Goal: Find contact information: Obtain details needed to contact an individual or organization

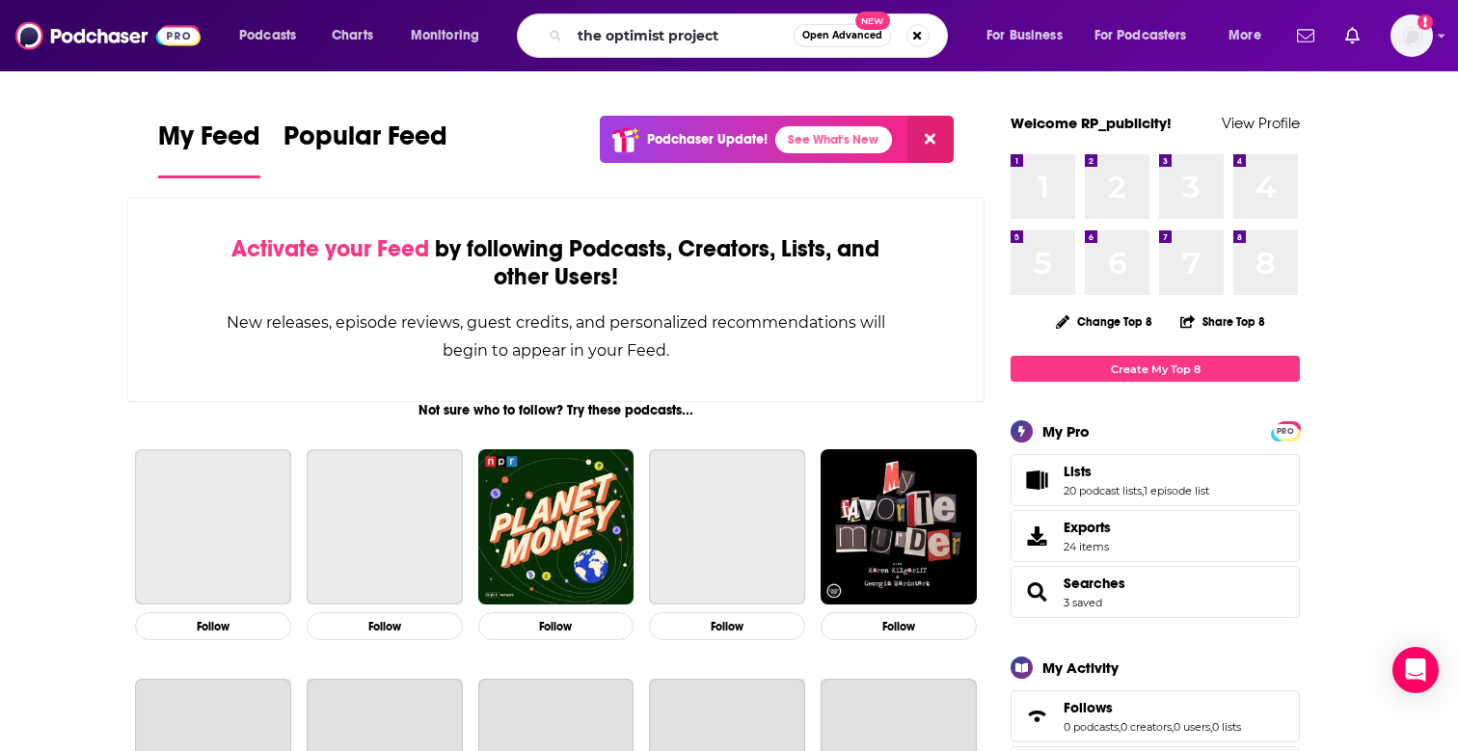
type input "the optimist project"
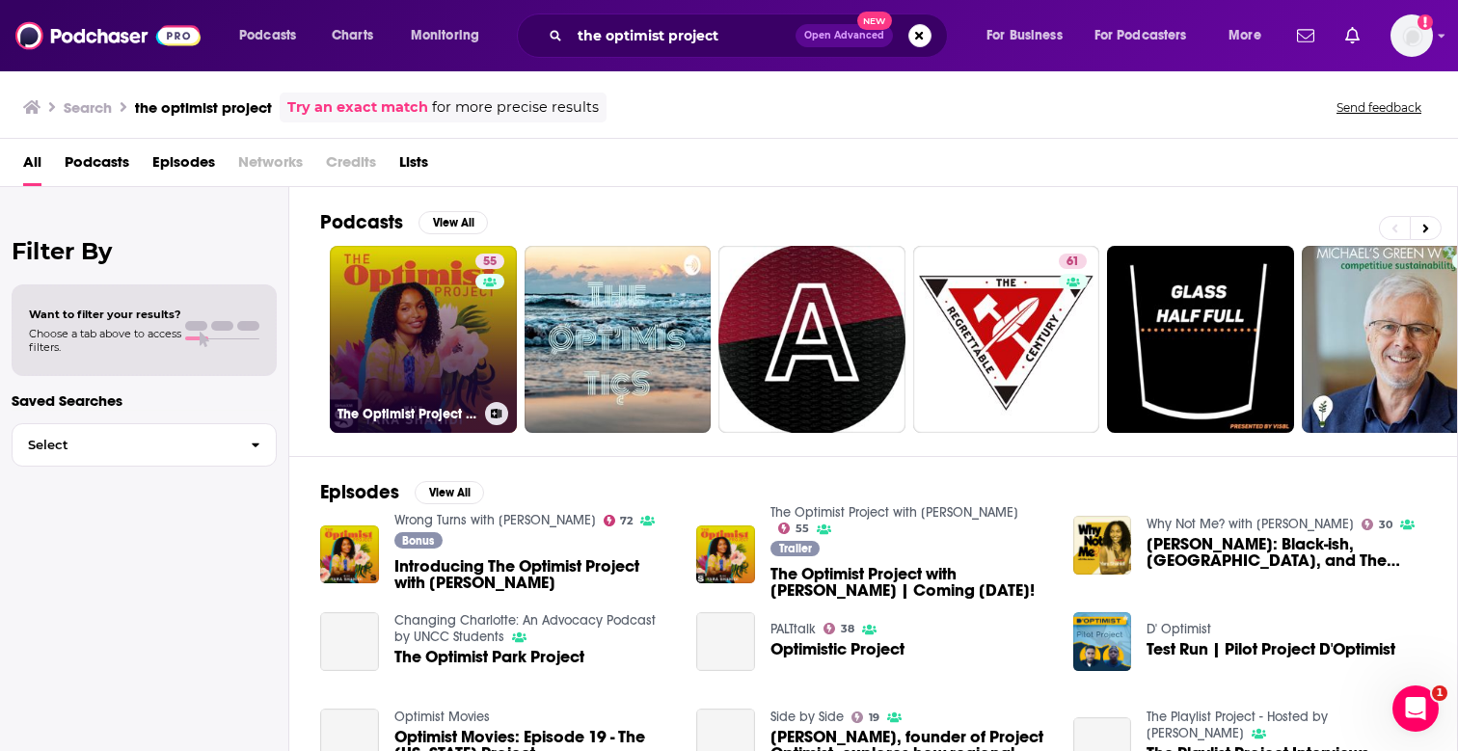
click at [449, 327] on link "55 The Optimist Project with [PERSON_NAME]" at bounding box center [423, 339] width 187 height 187
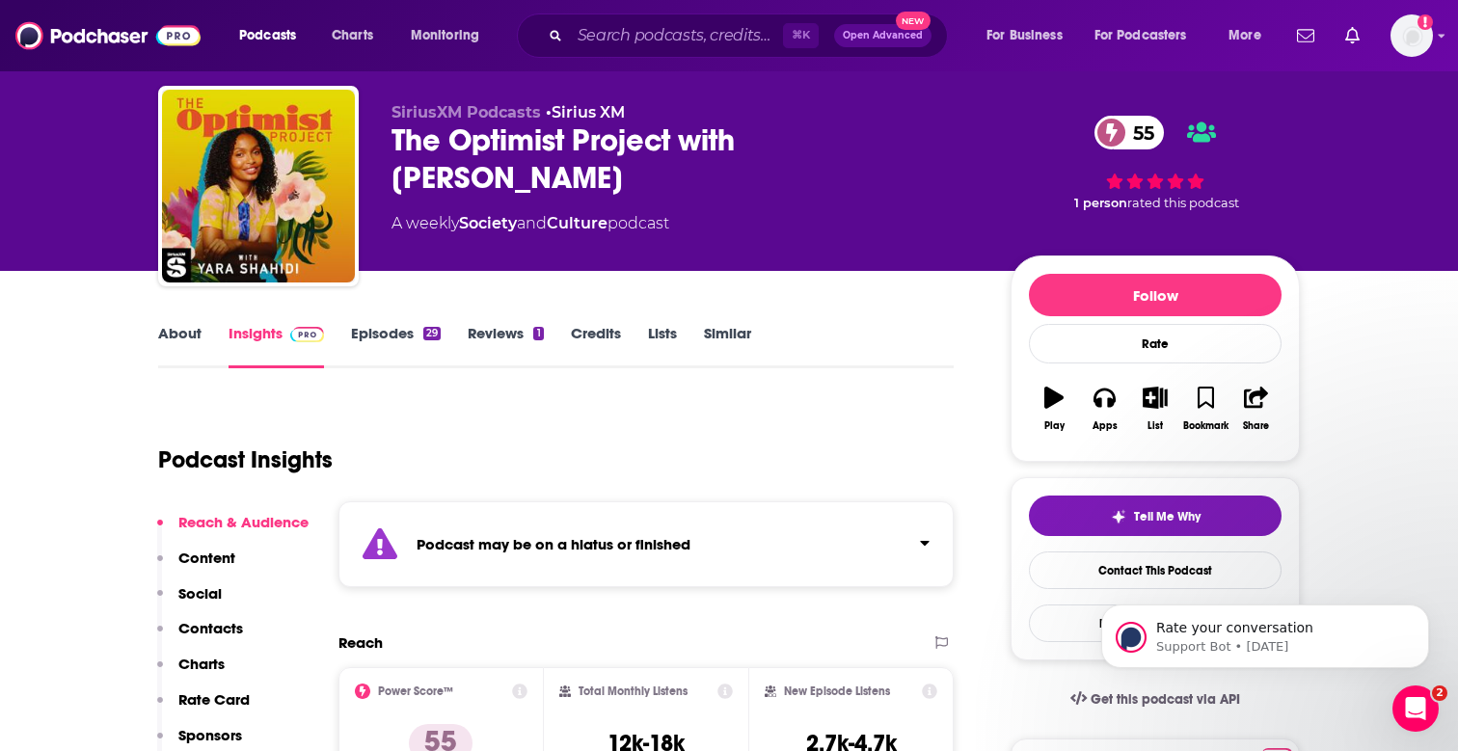
scroll to position [44, 0]
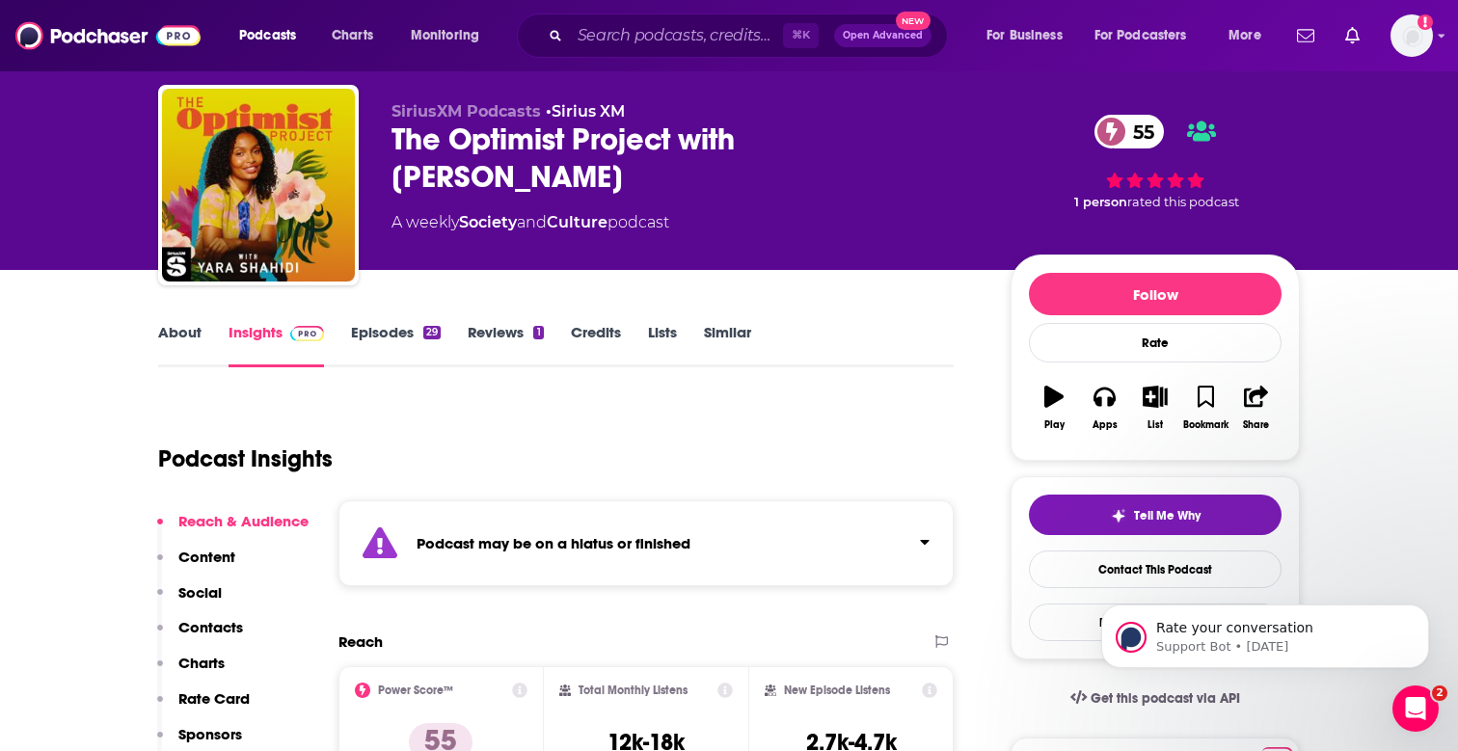
click at [396, 334] on link "Episodes 29" at bounding box center [396, 345] width 90 height 44
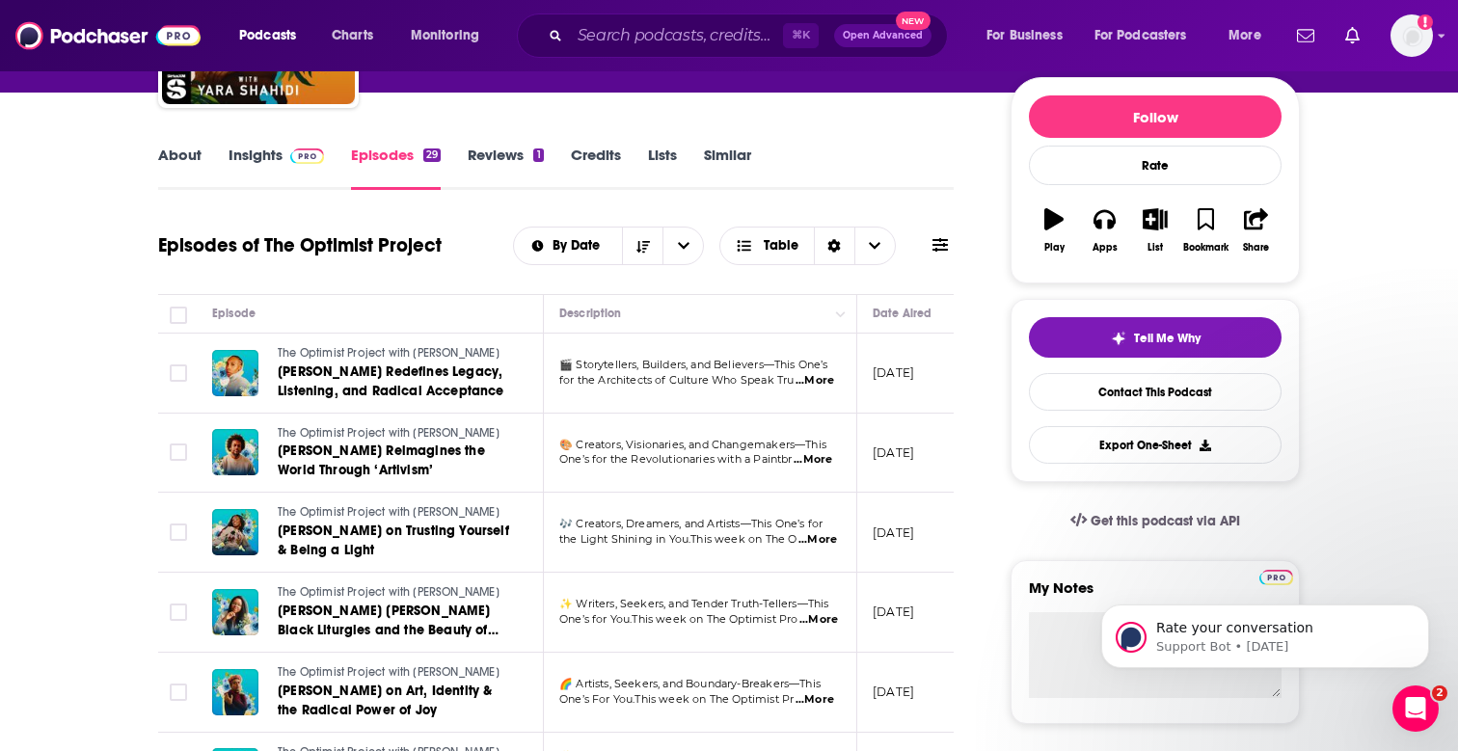
scroll to position [234, 0]
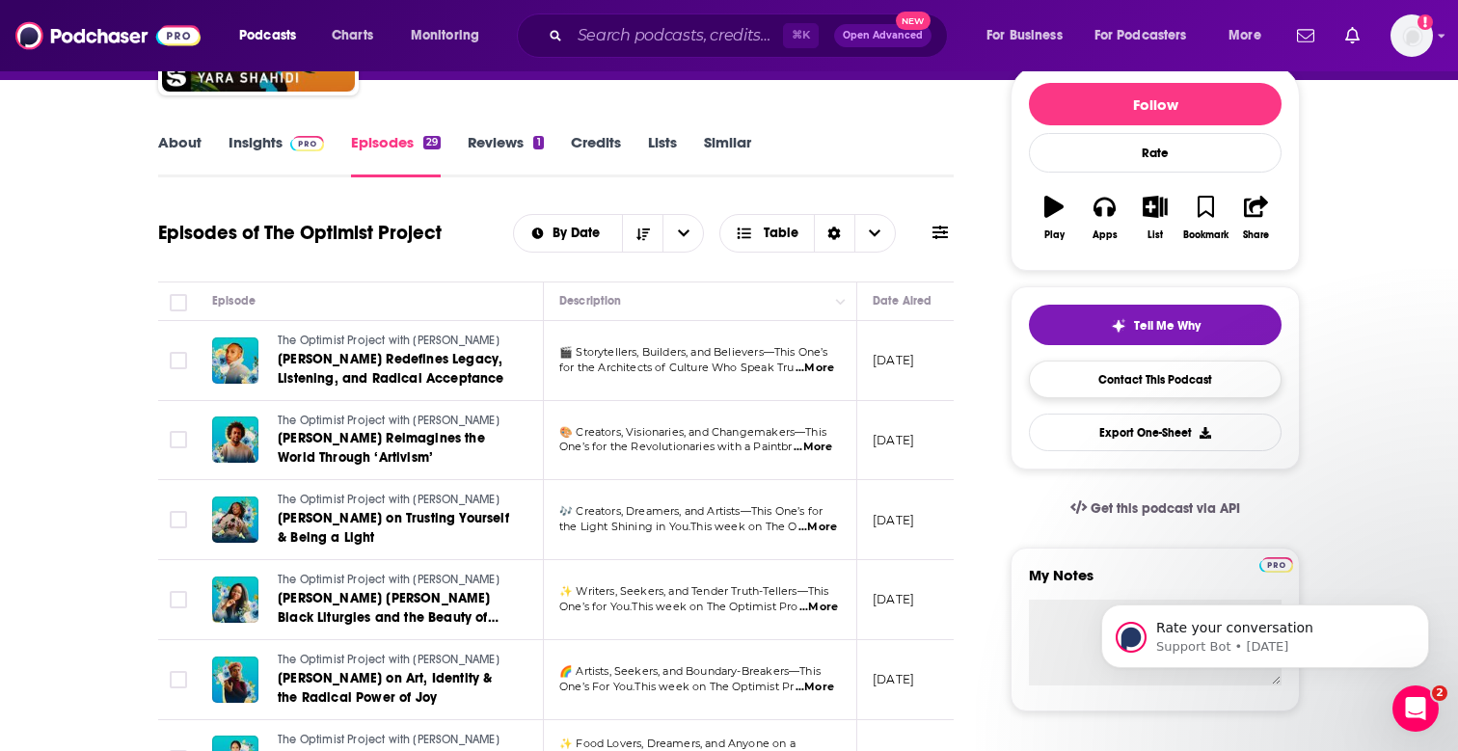
click at [1159, 384] on link "Contact This Podcast" at bounding box center [1155, 380] width 253 height 38
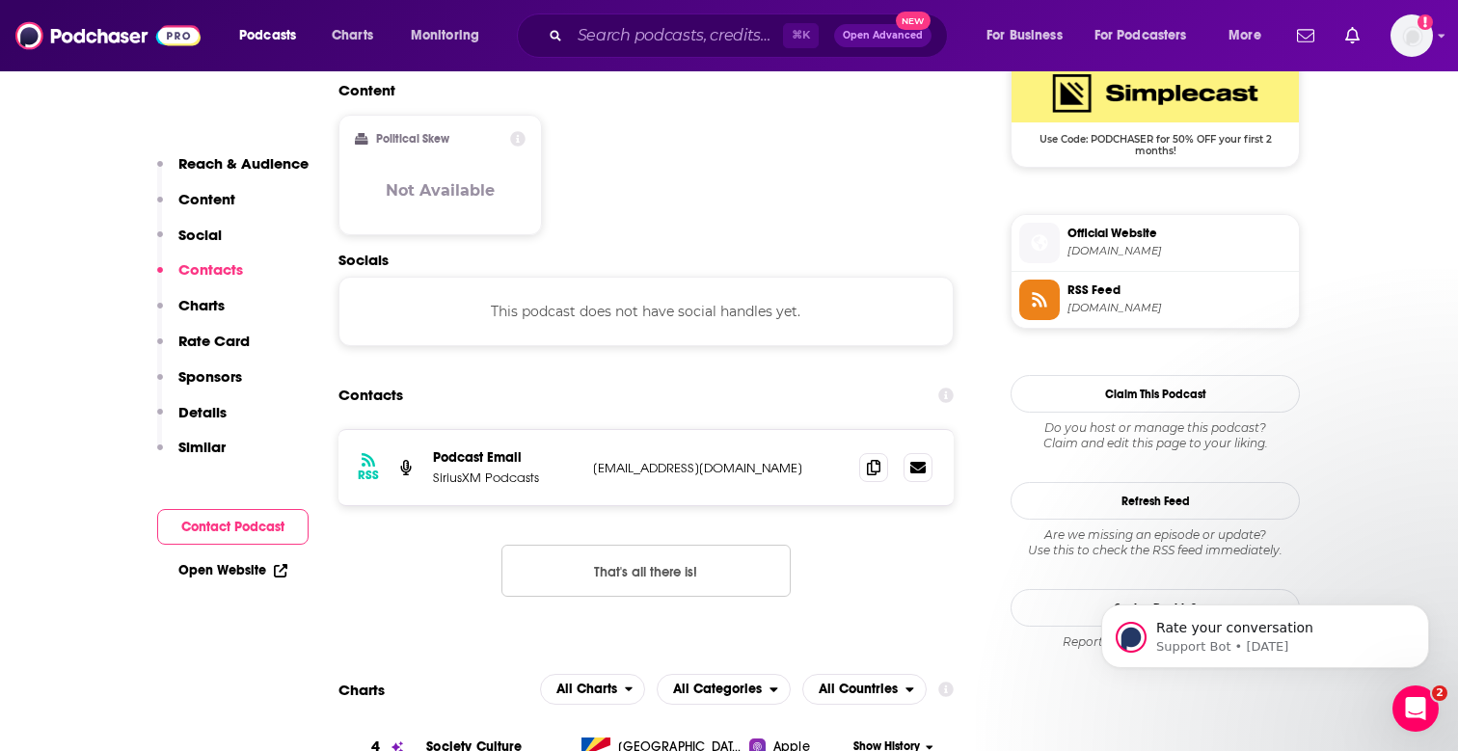
scroll to position [1576, 0]
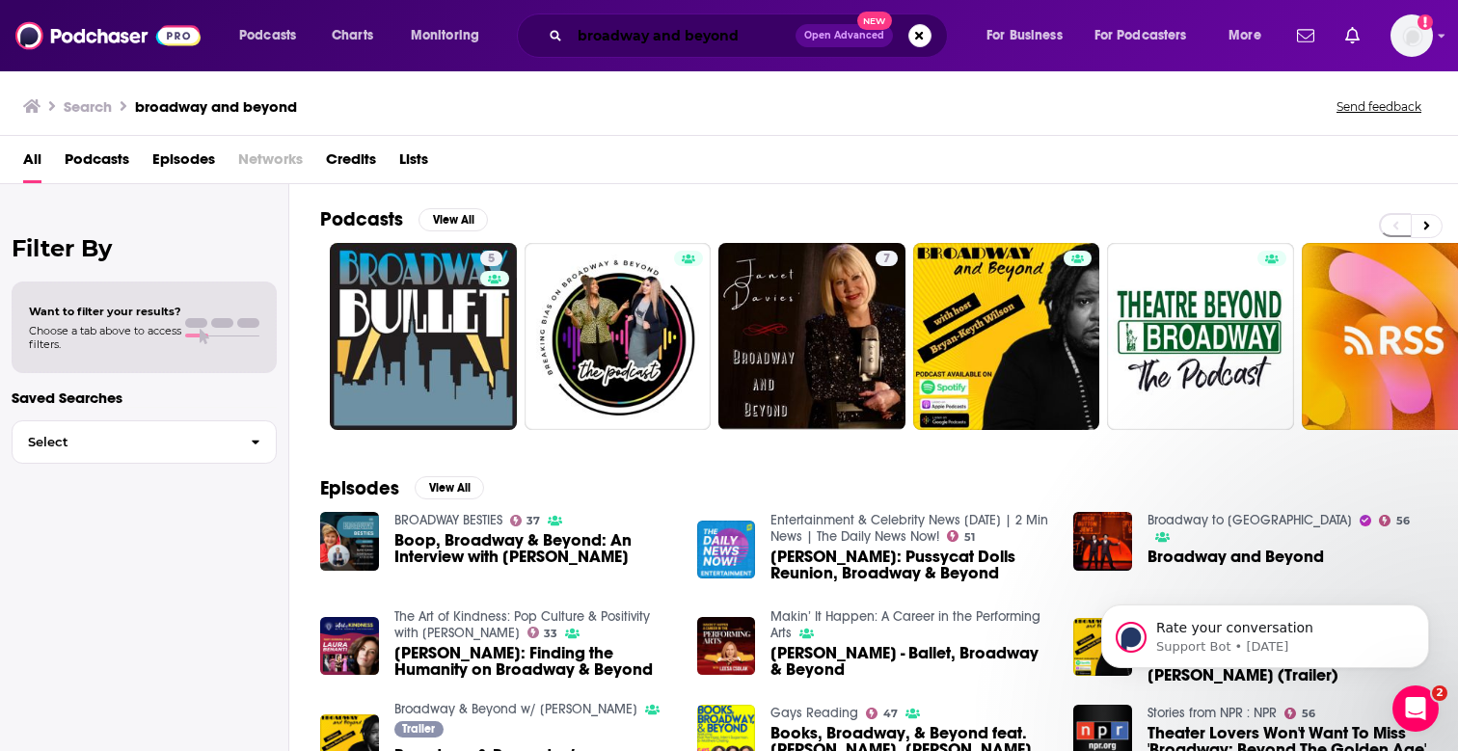
click at [755, 31] on input "broadway and beyond" at bounding box center [683, 35] width 226 height 31
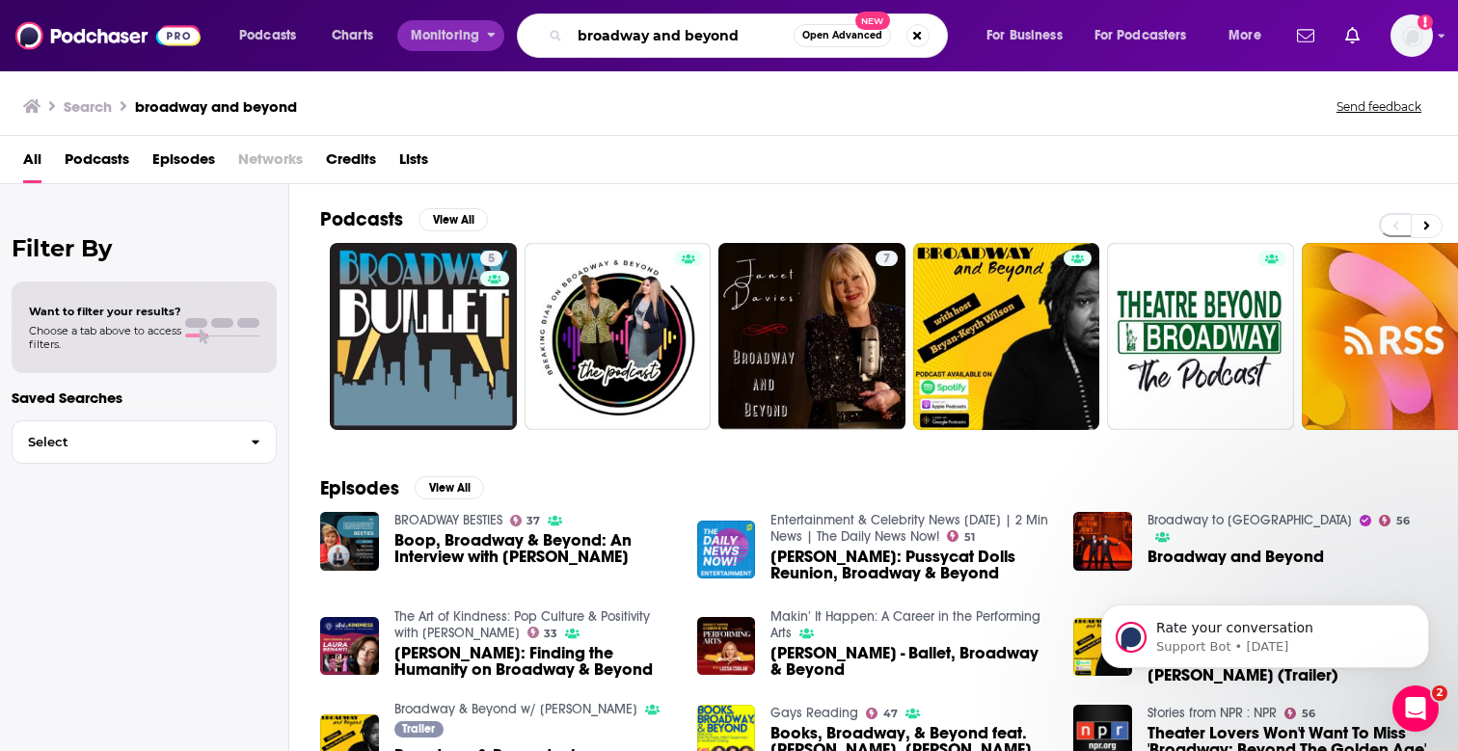
drag, startPoint x: 555, startPoint y: 31, endPoint x: 413, endPoint y: 28, distance: 142.7
click at [413, 28] on div "Podcasts Charts Monitoring broadway and beyond Open Advanced New For Business F…" at bounding box center [753, 35] width 1054 height 44
type input "how to be a better human"
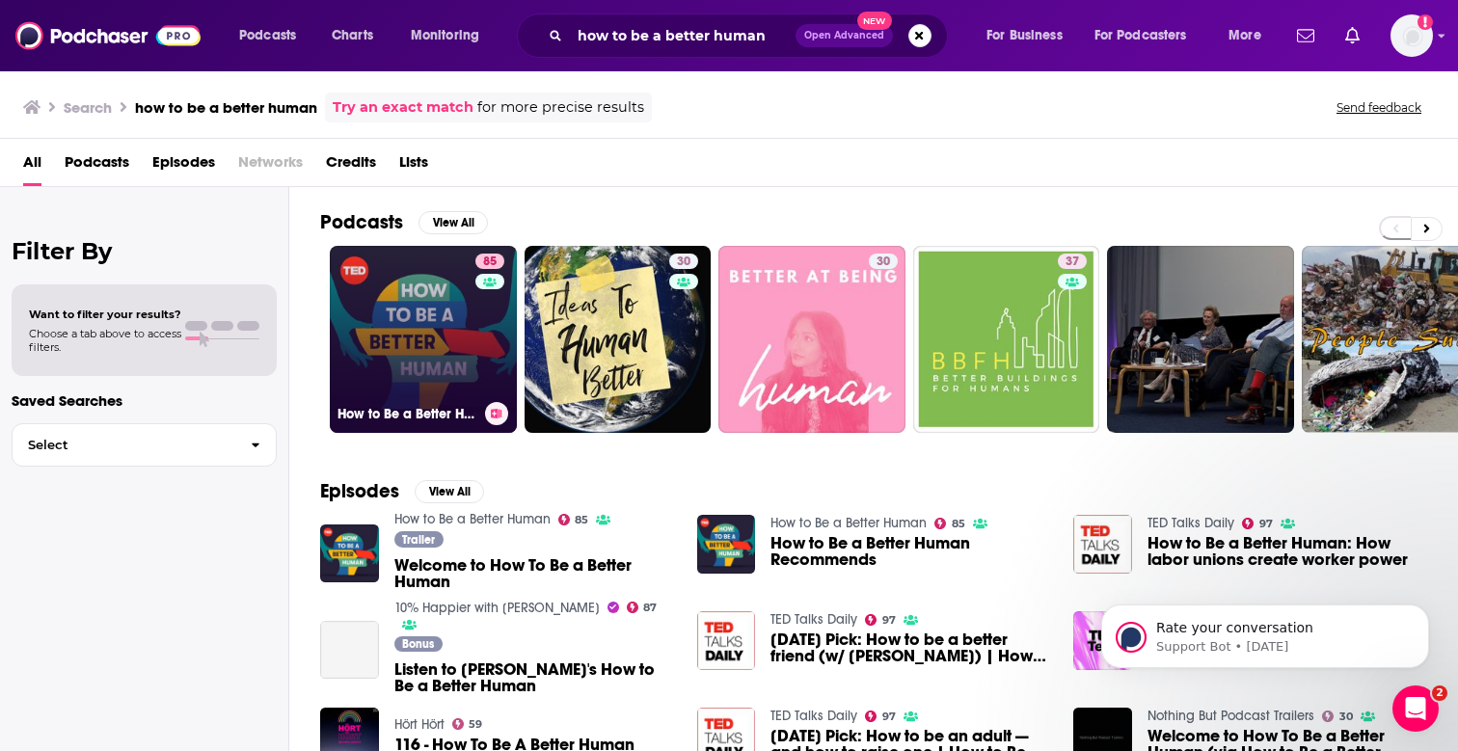
click at [438, 298] on link "85 How to Be a Better Human" at bounding box center [423, 339] width 187 height 187
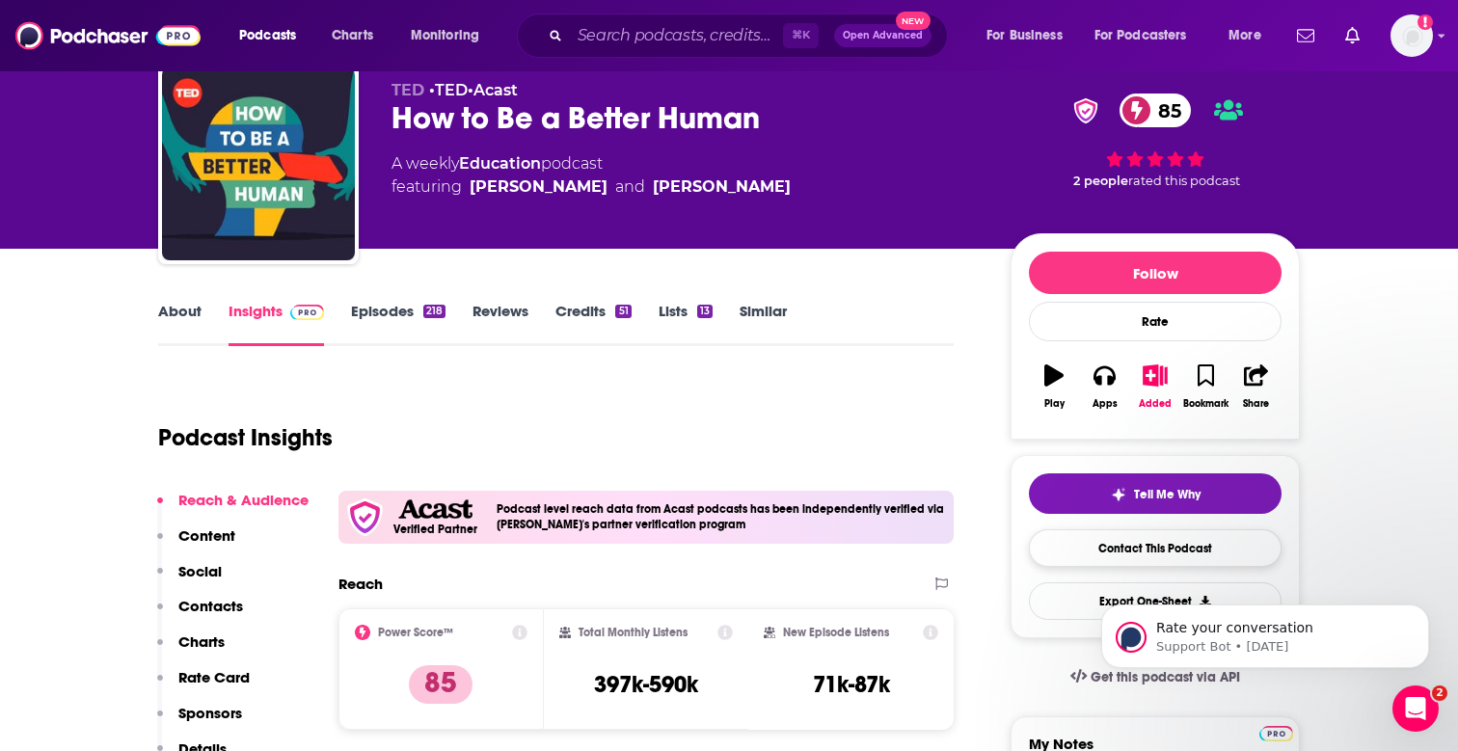
click at [1123, 554] on link "Contact This Podcast" at bounding box center [1155, 548] width 253 height 38
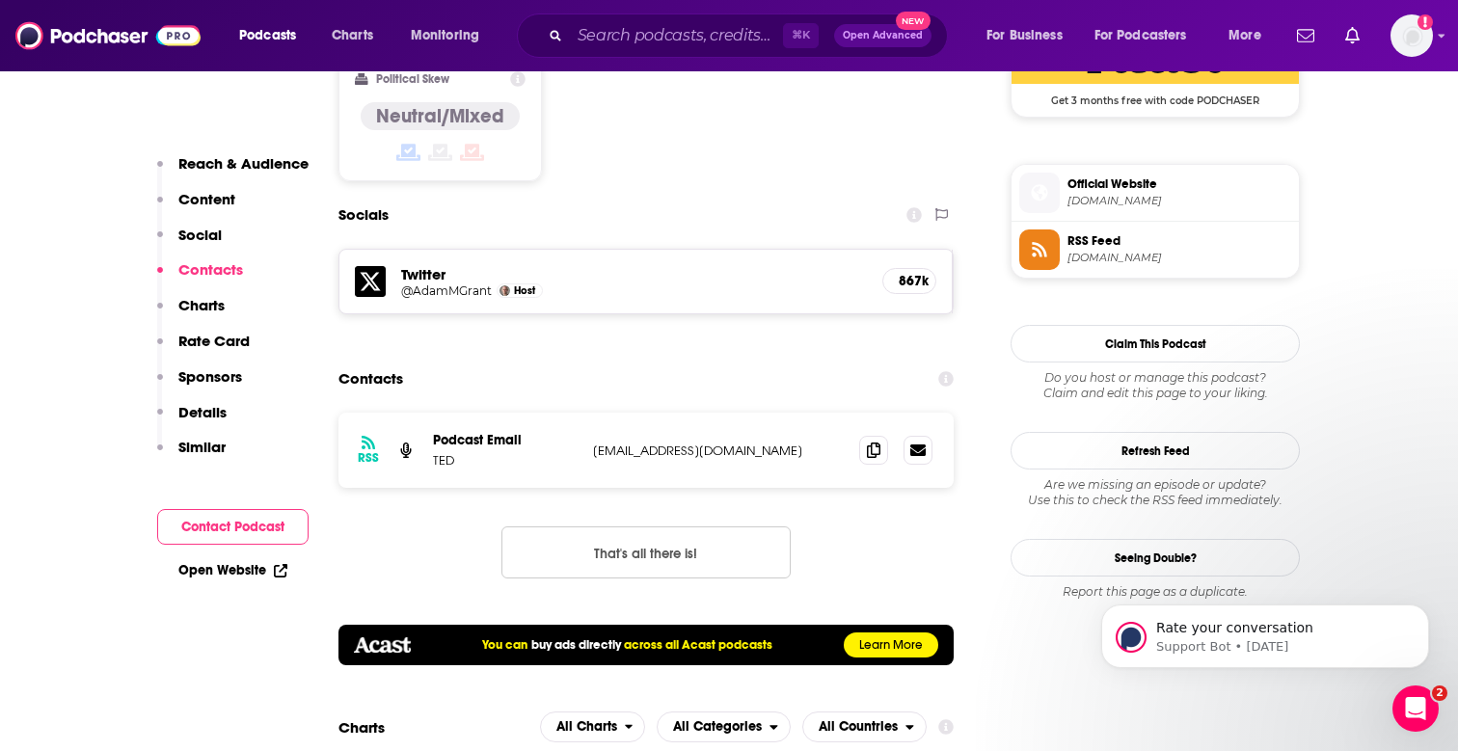
scroll to position [1648, 0]
